Goal: Check status: Check status

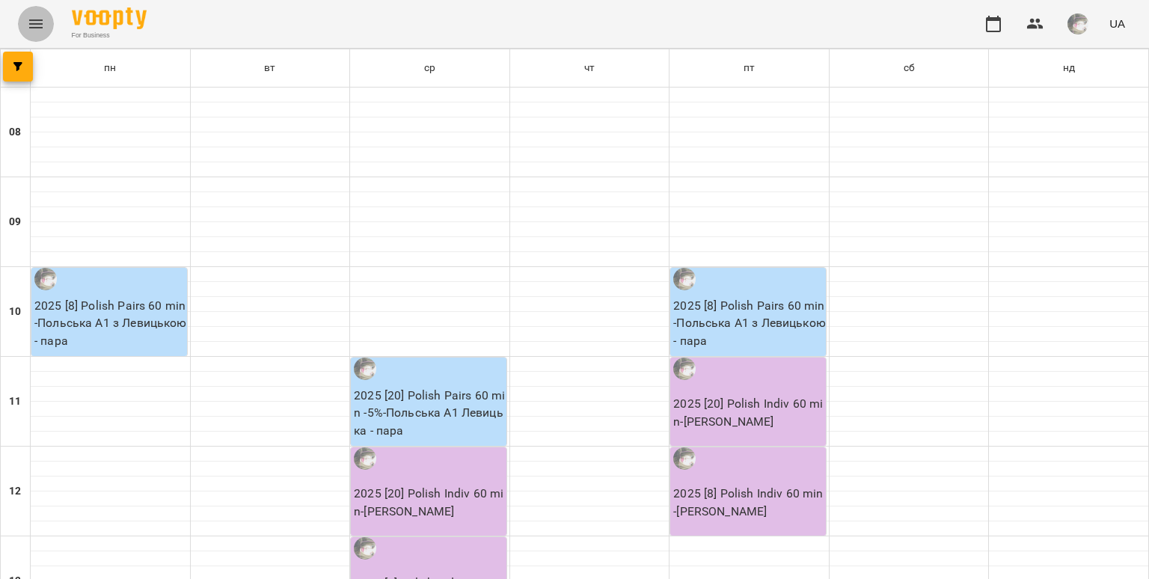
click at [31, 22] on icon "Menu" at bounding box center [36, 24] width 18 height 18
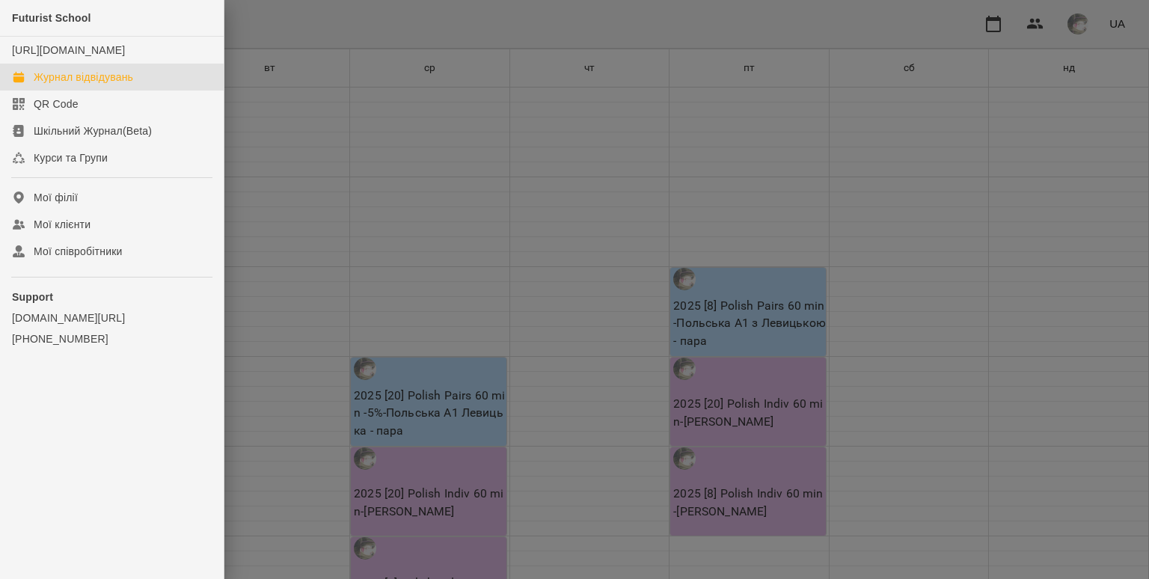
click at [102, 85] on div "Журнал відвідувань" at bounding box center [83, 77] width 99 height 15
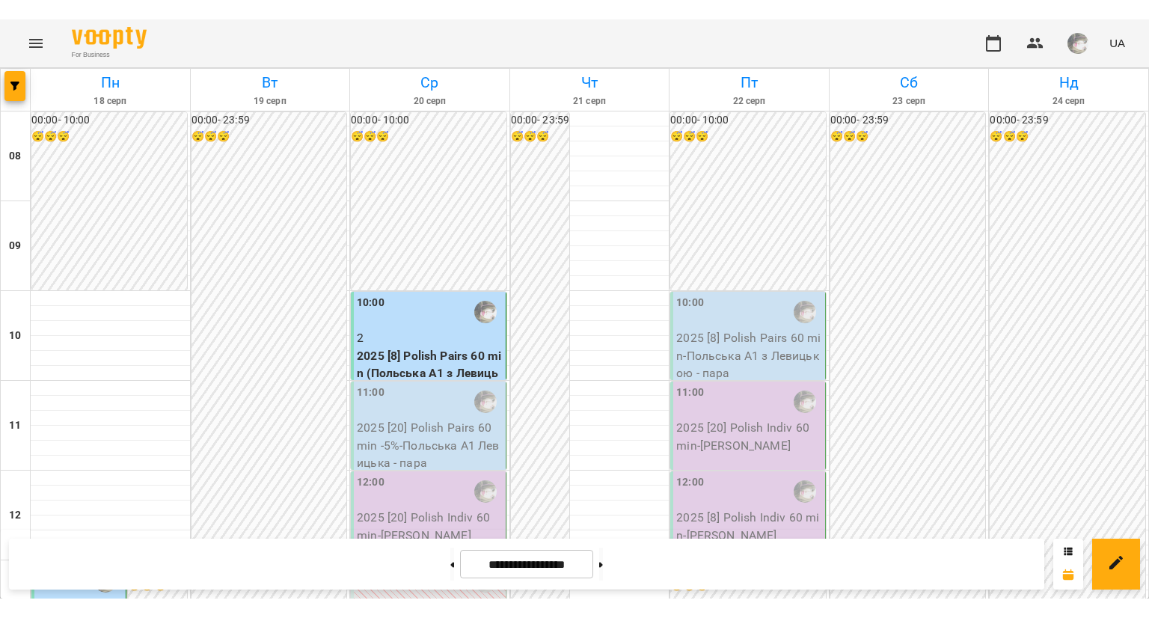
scroll to position [705, 0]
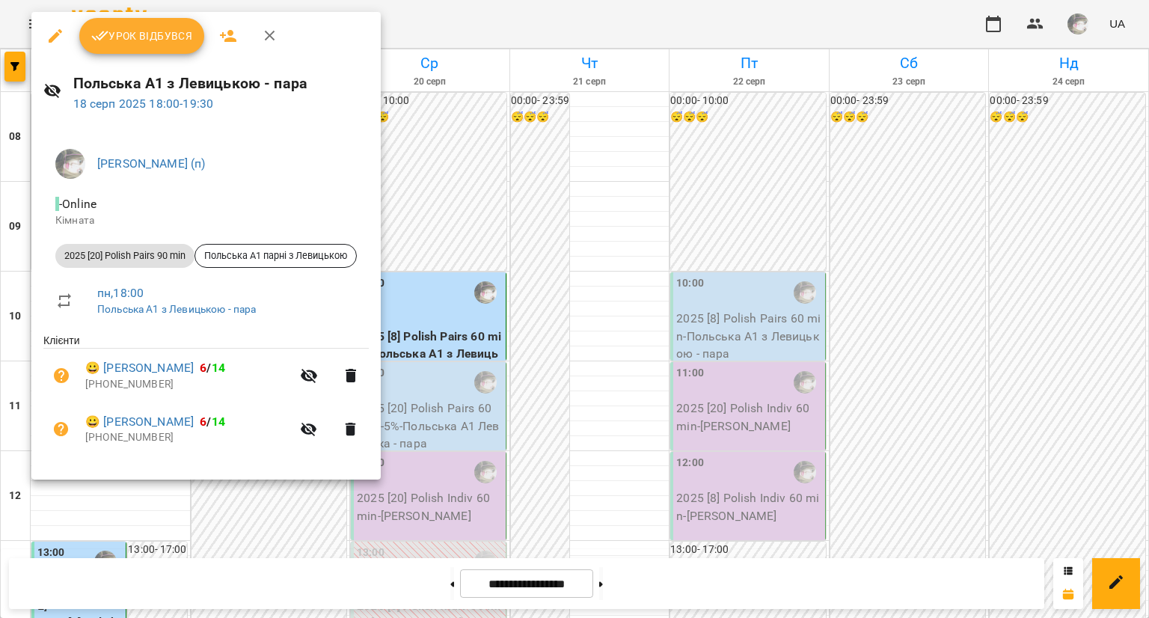
click at [165, 54] on div "Урок відбувся" at bounding box center [205, 36] width 349 height 48
click at [162, 43] on span "Урок відбувся" at bounding box center [142, 36] width 102 height 18
